Goal: Task Accomplishment & Management: Use online tool/utility

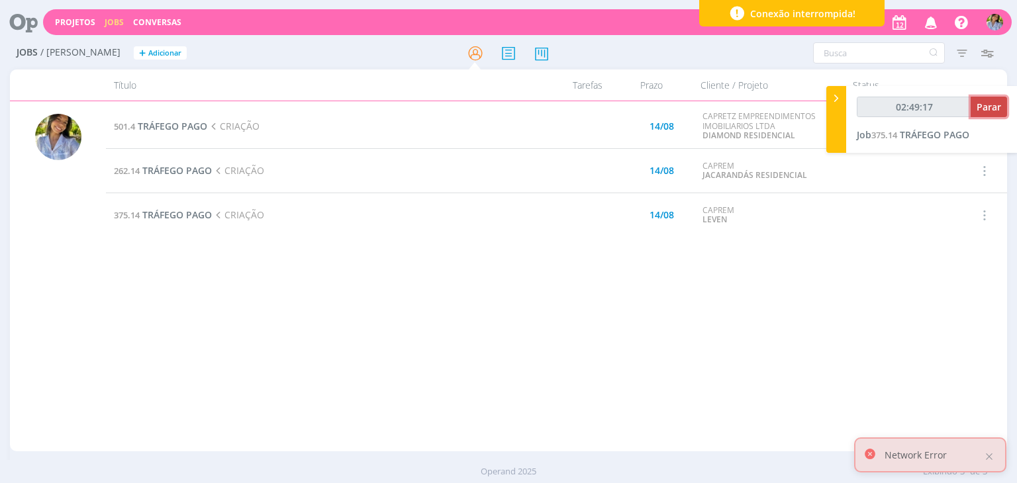
click at [987, 111] on span "Parar" at bounding box center [988, 107] width 24 height 13
click at [194, 212] on span "TRÁFEGO PAGO" at bounding box center [177, 215] width 70 height 13
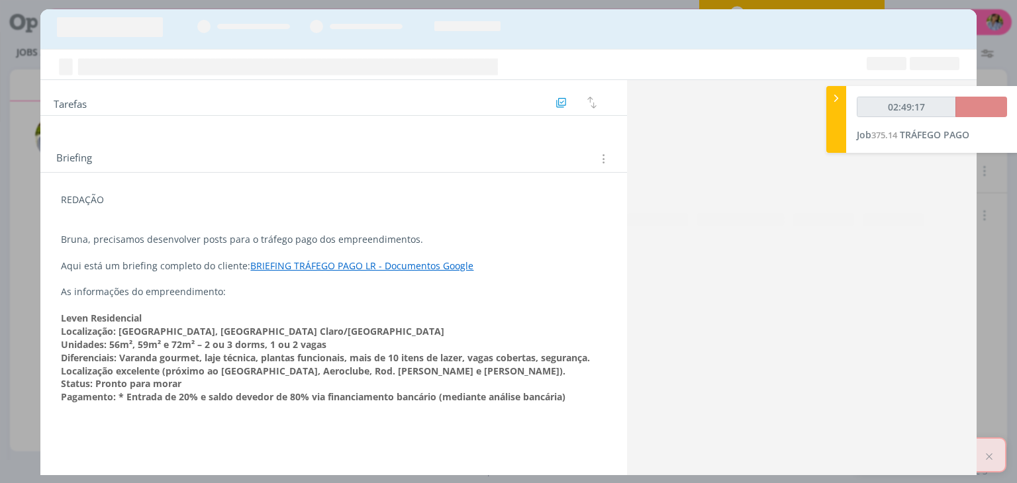
type input "02:50:00"
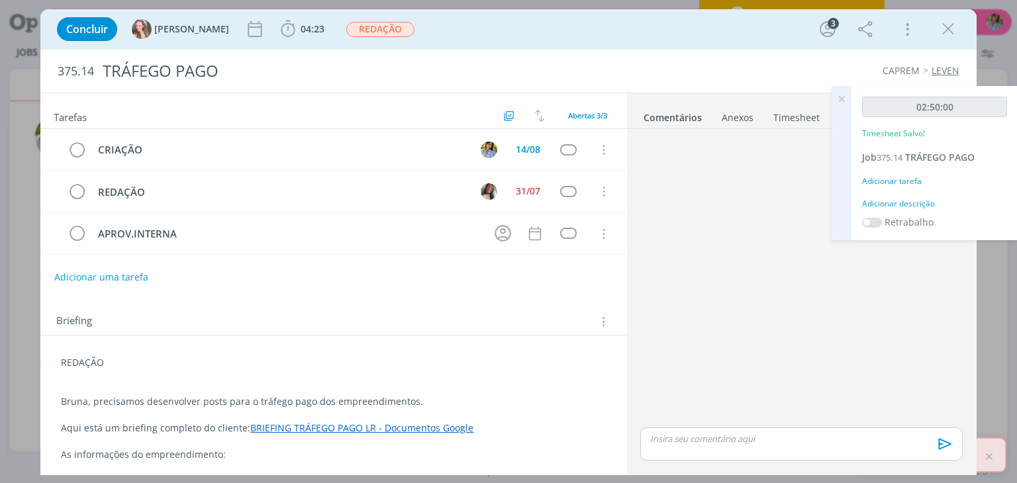
click at [839, 101] on icon at bounding box center [841, 99] width 24 height 26
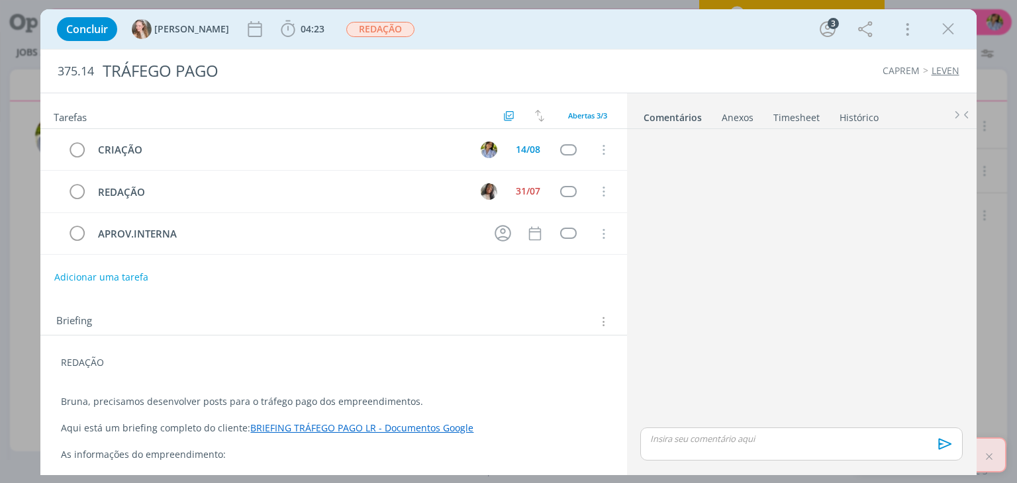
click at [802, 118] on link "Timesheet" at bounding box center [797, 114] width 48 height 19
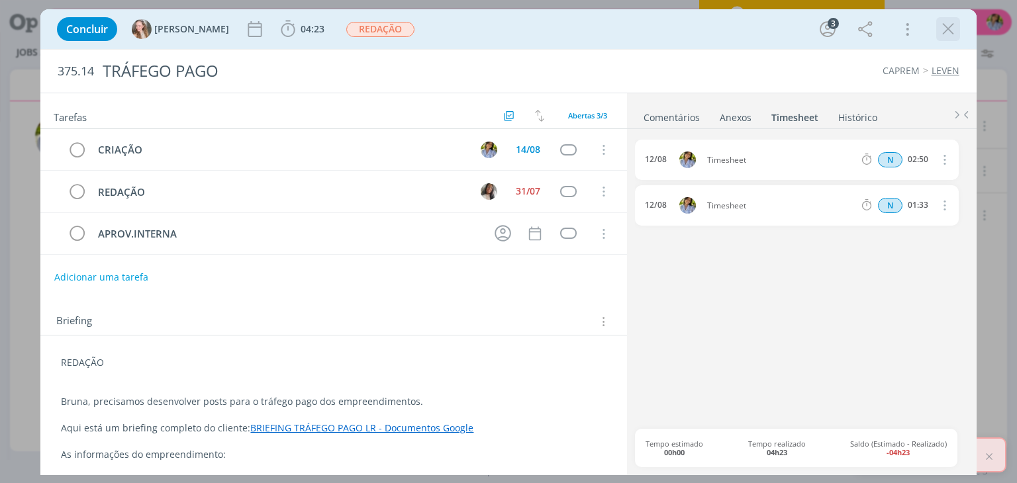
click at [946, 24] on icon "dialog" at bounding box center [948, 29] width 20 height 20
